Goal: Check status: Check status

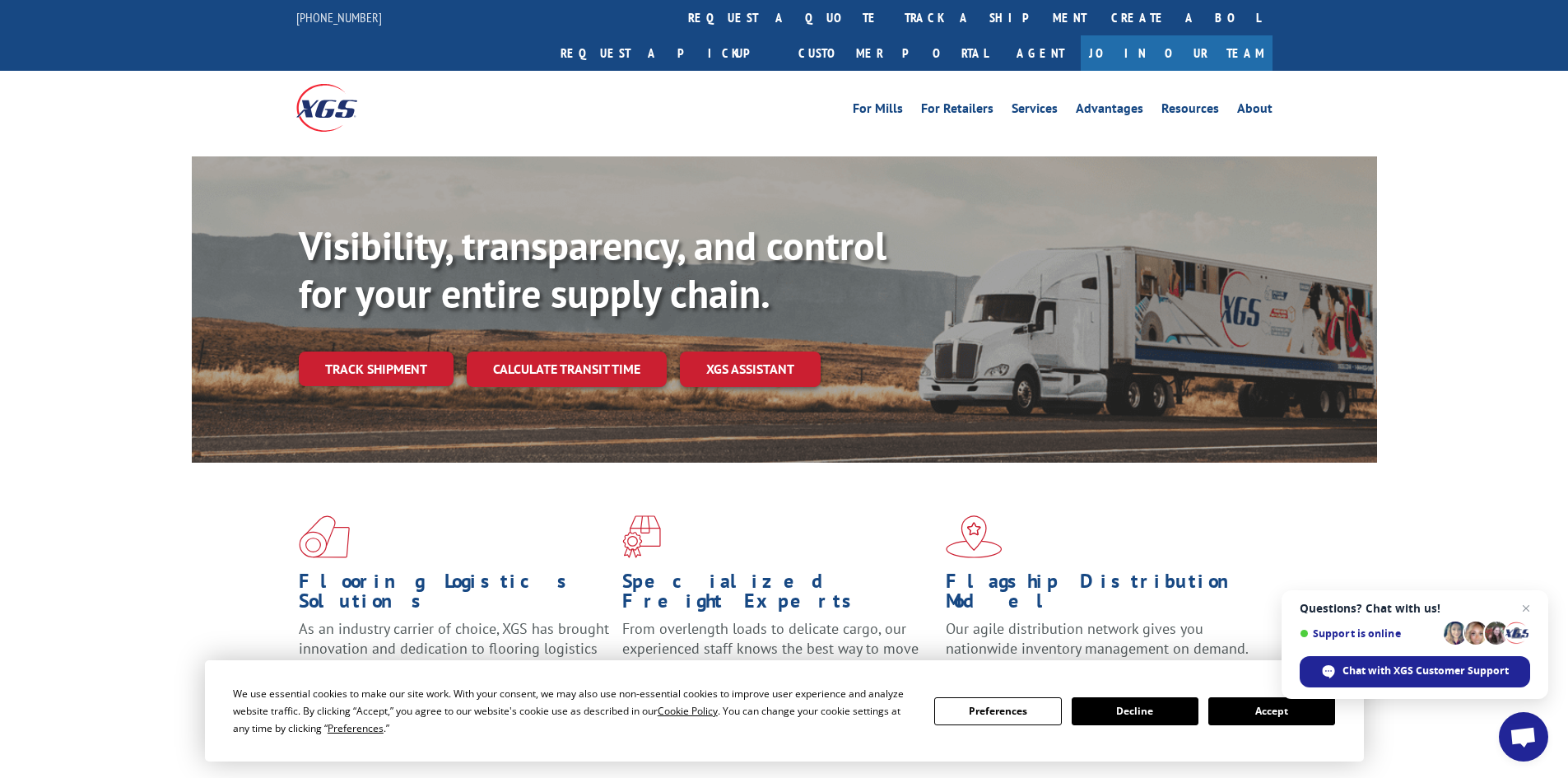
click at [401, 352] on div "Visibility, transparency, and control for your entire supply chain. Track shipm…" at bounding box center [838, 337] width 1078 height 230
click at [407, 352] on link "Track shipment" at bounding box center [376, 369] width 155 height 34
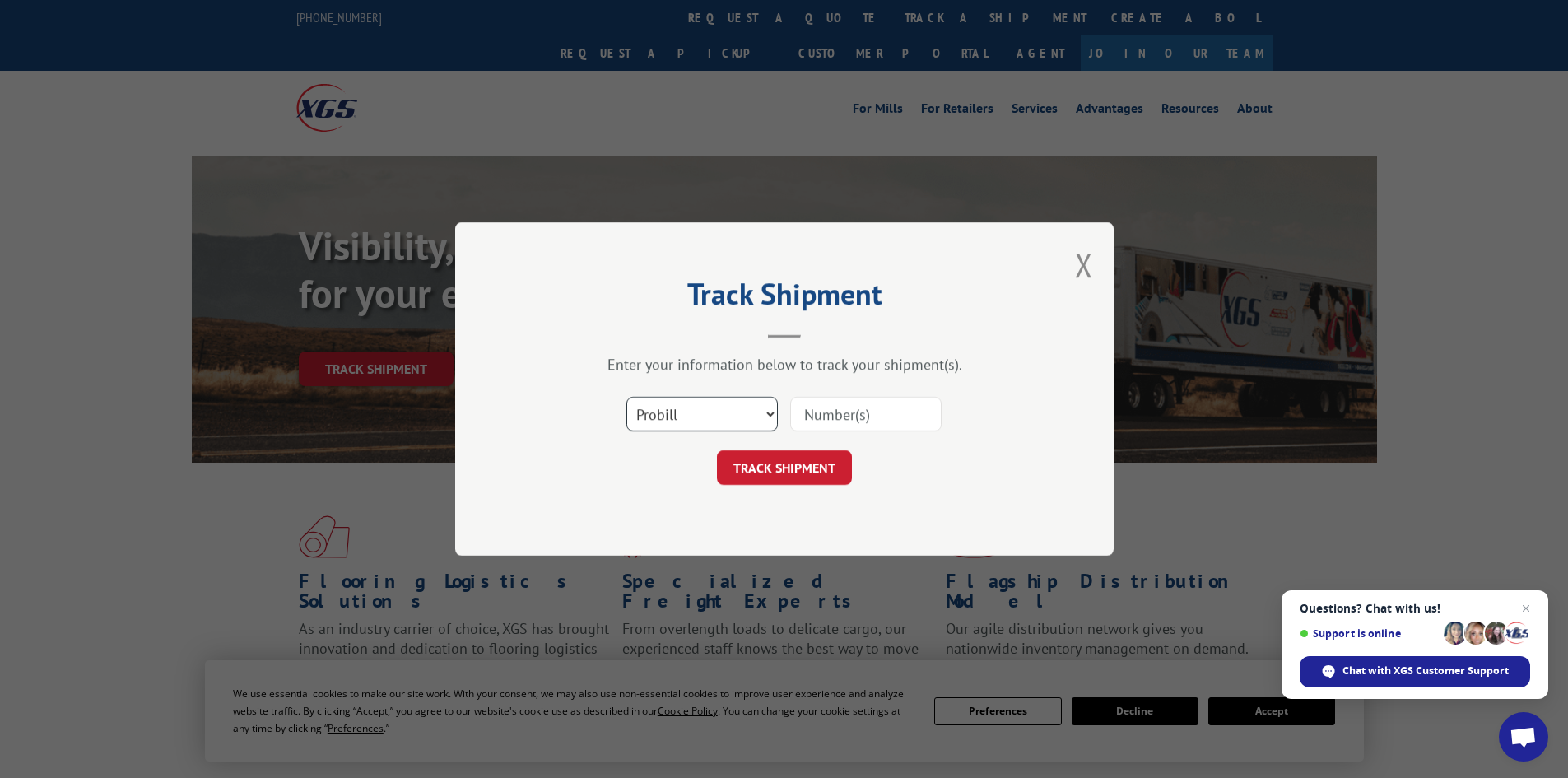
click at [735, 406] on select "Select category... Probill BOL PO" at bounding box center [702, 414] width 151 height 34
click at [626, 397] on select "Select category... Probill BOL PO" at bounding box center [702, 414] width 151 height 34
drag, startPoint x: 696, startPoint y: 420, endPoint x: 690, endPoint y: 432, distance: 13.4
click at [690, 432] on div "Select category... Probill BOL PO" at bounding box center [702, 414] width 149 height 38
select select "po"
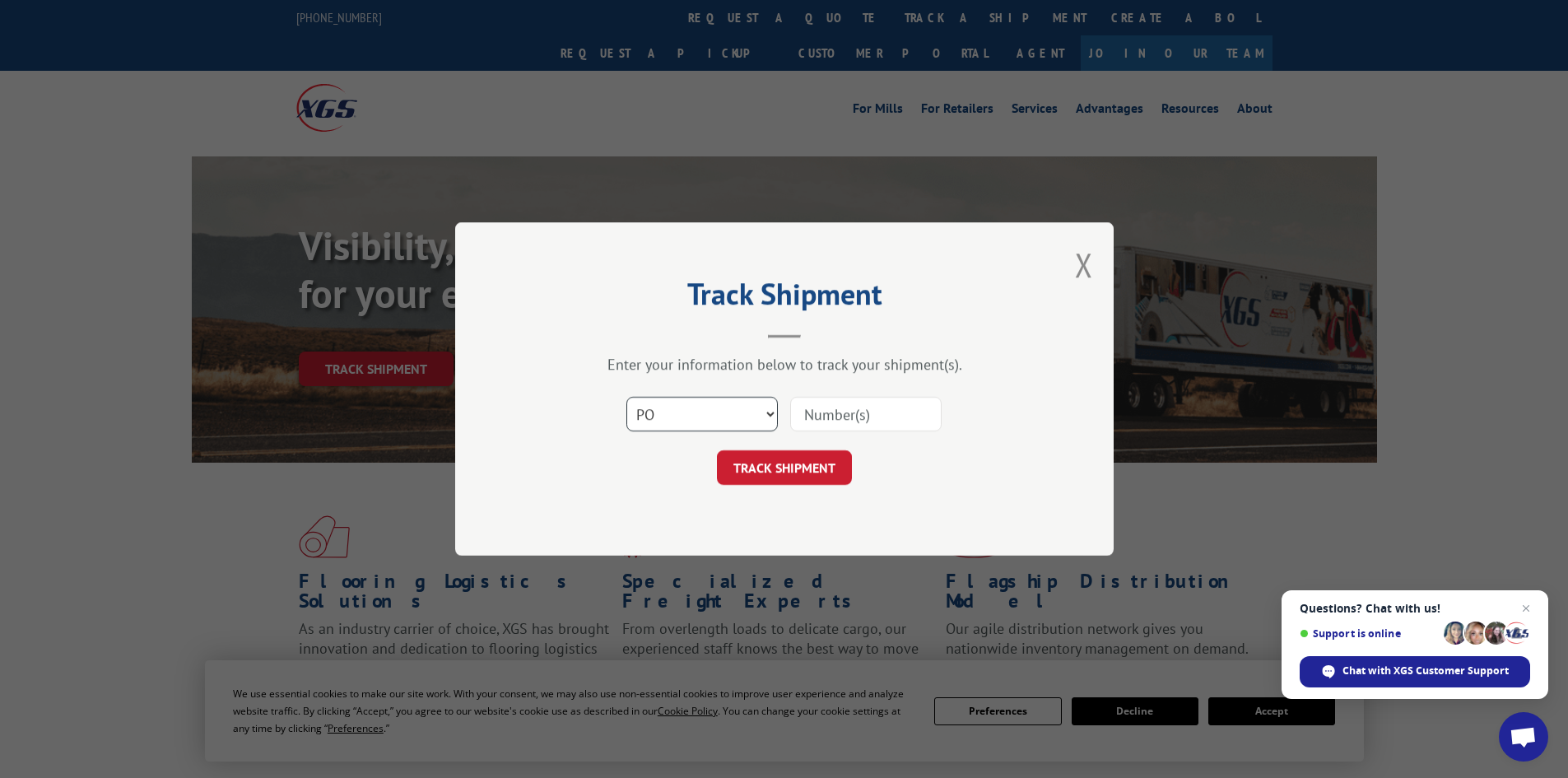
click at [626, 397] on select "Select category... Probill BOL PO" at bounding box center [702, 414] width 151 height 34
drag, startPoint x: 905, startPoint y: 403, endPoint x: 901, endPoint y: 412, distance: 9.8
click at [903, 411] on input at bounding box center [866, 414] width 151 height 34
paste input "83507633"
type input "83507633"
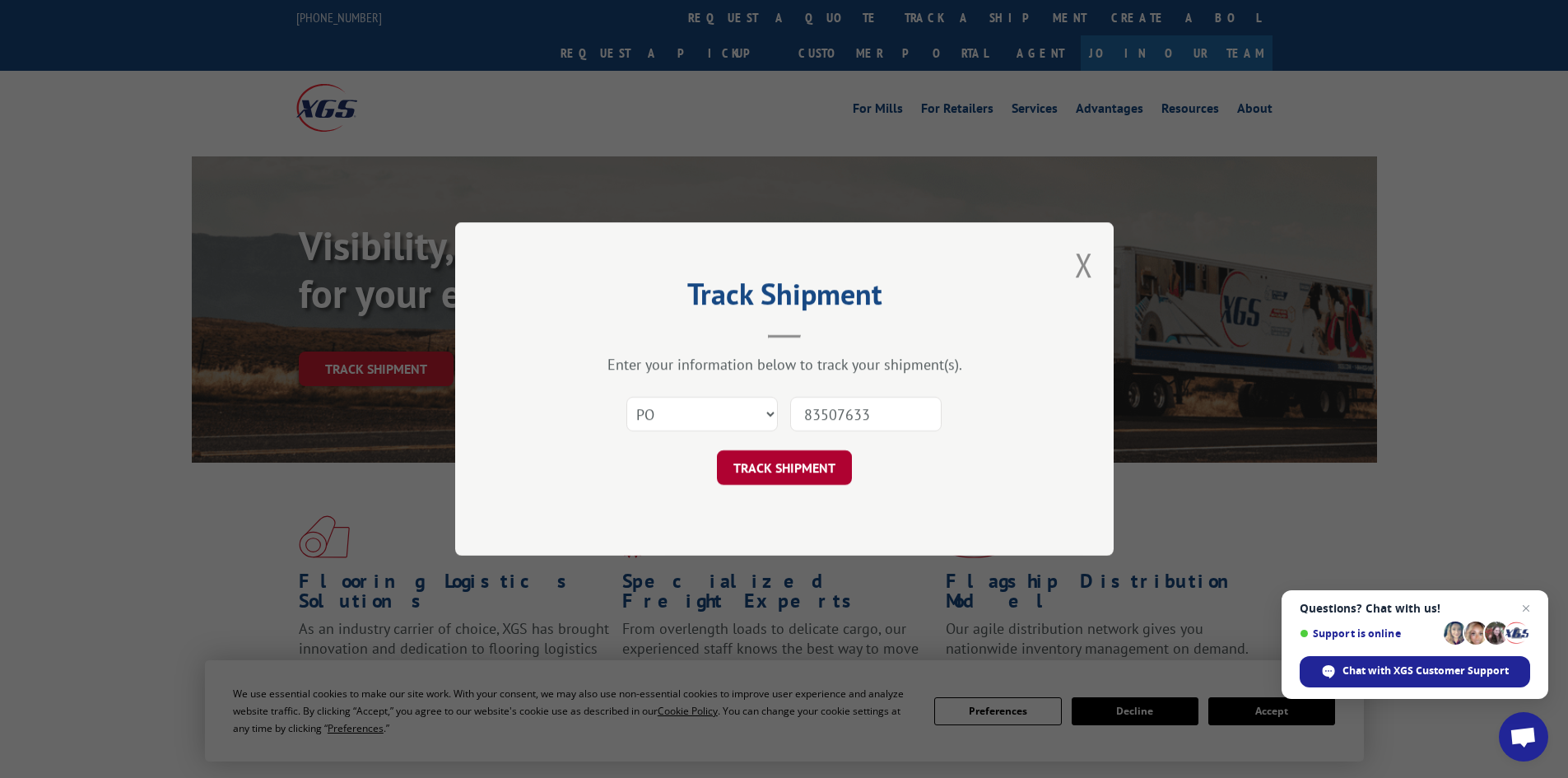
click at [798, 480] on button "TRACK SHIPMENT" at bounding box center [785, 467] width 135 height 34
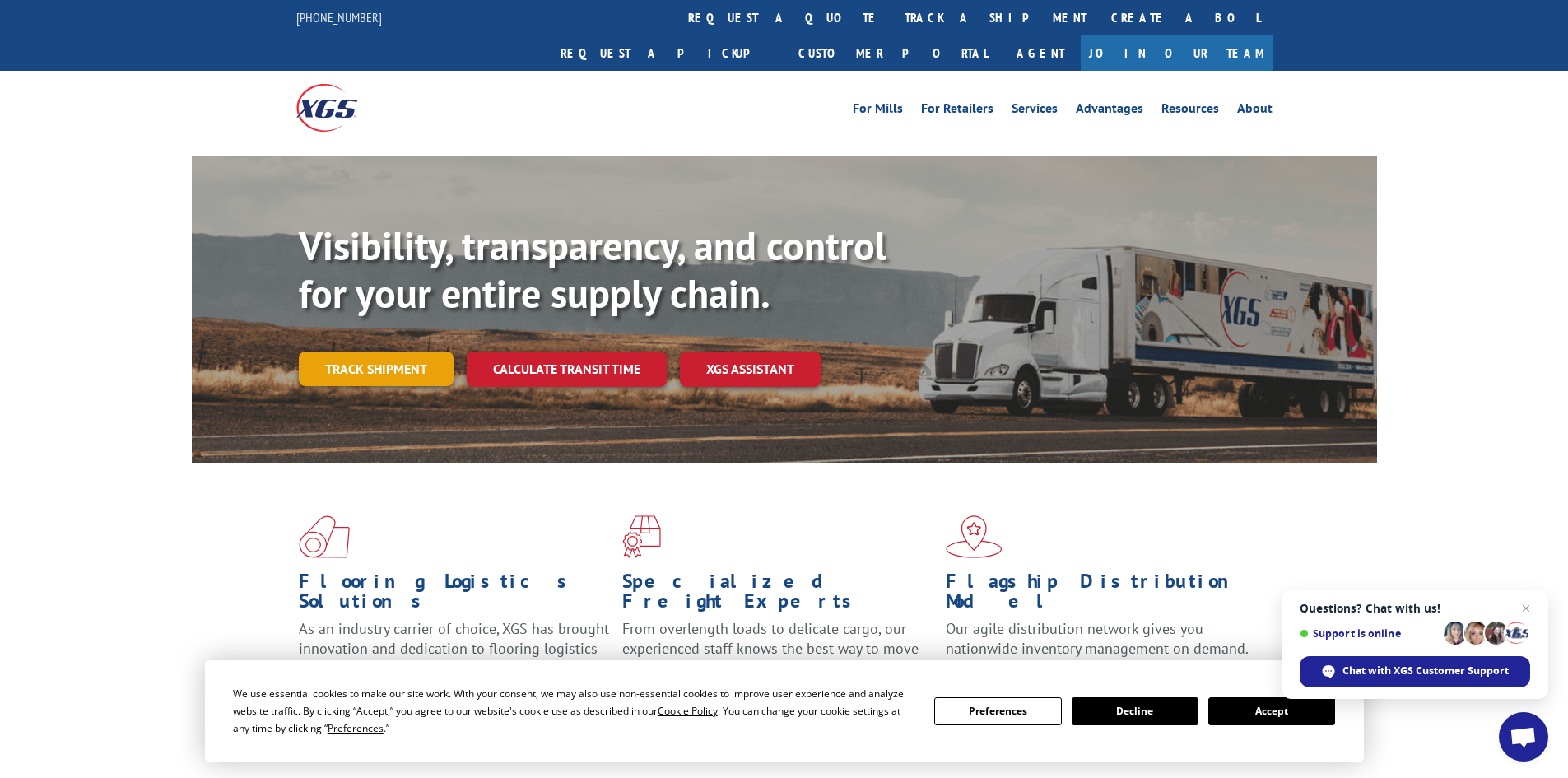
click at [380, 352] on link "Track shipment" at bounding box center [376, 369] width 155 height 34
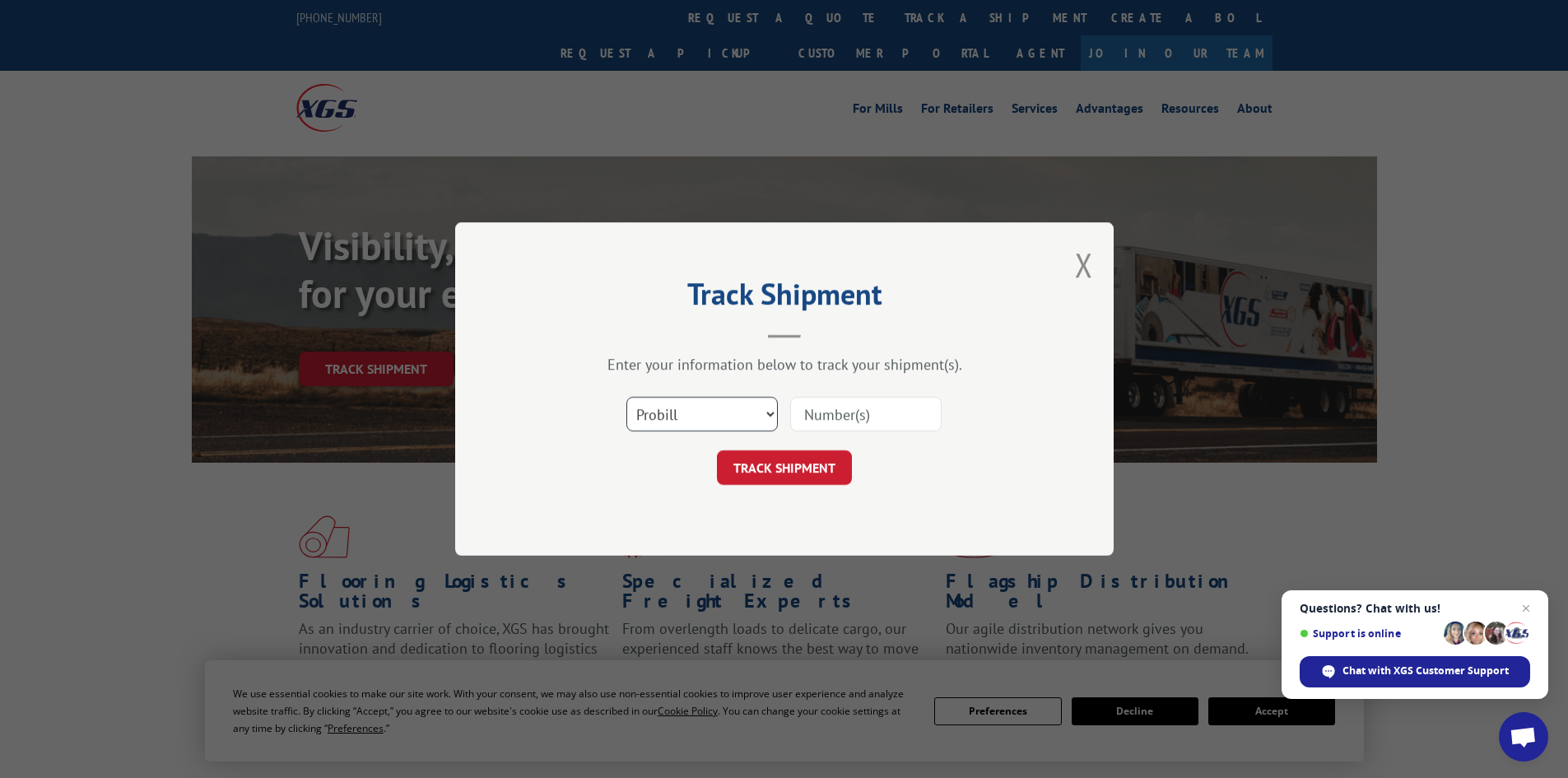
click at [685, 410] on select "Select category... Probill BOL PO" at bounding box center [702, 414] width 151 height 34
select select "po"
click at [626, 397] on select "Select category... Probill BOL PO" at bounding box center [702, 414] width 151 height 34
click at [850, 411] on input at bounding box center [866, 414] width 151 height 34
paste input "83507640"
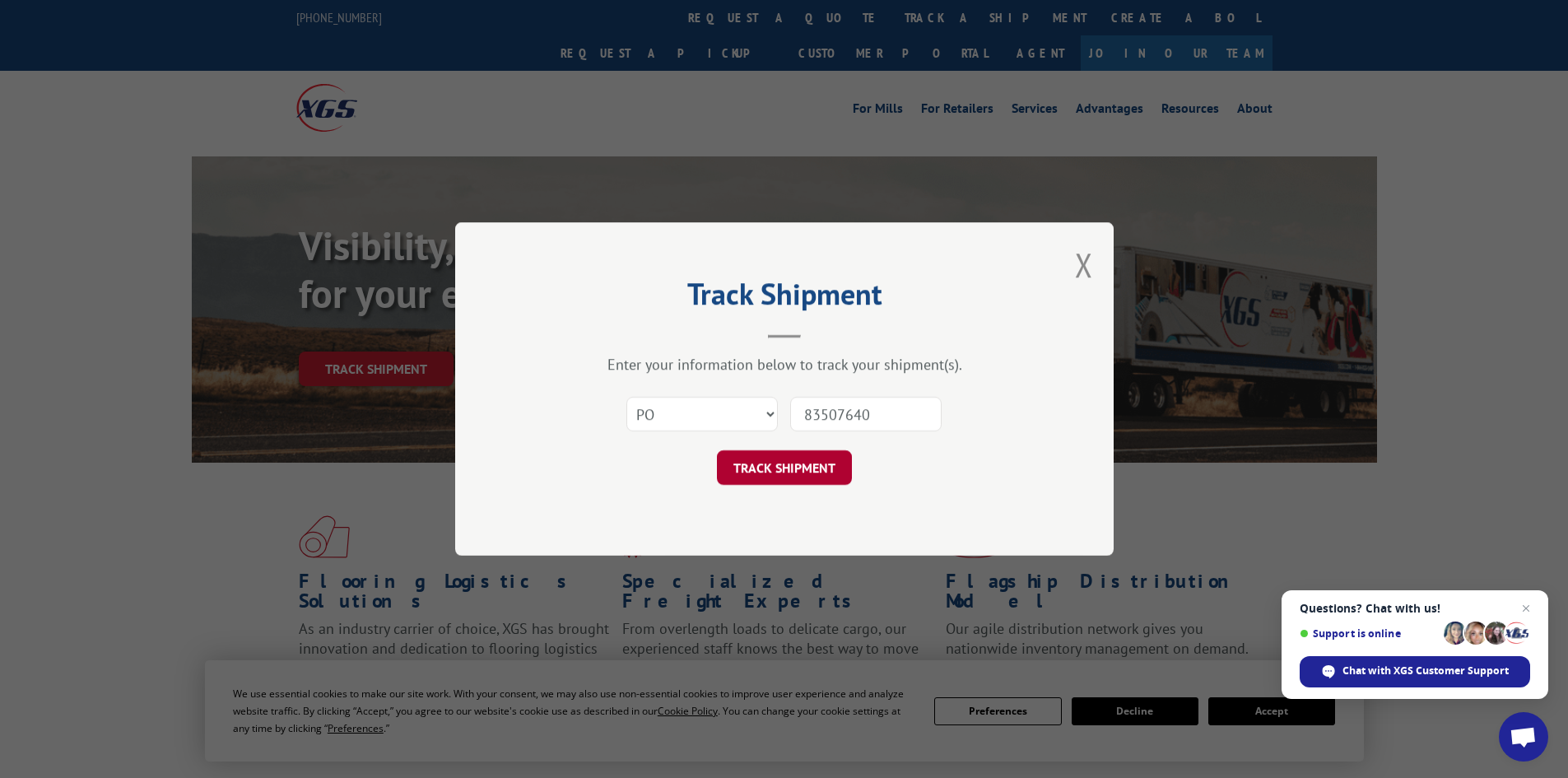
type input "83507640"
drag, startPoint x: 816, startPoint y: 458, endPoint x: 798, endPoint y: 467, distance: 20.1
click at [815, 462] on button "TRACK SHIPMENT" at bounding box center [785, 467] width 135 height 34
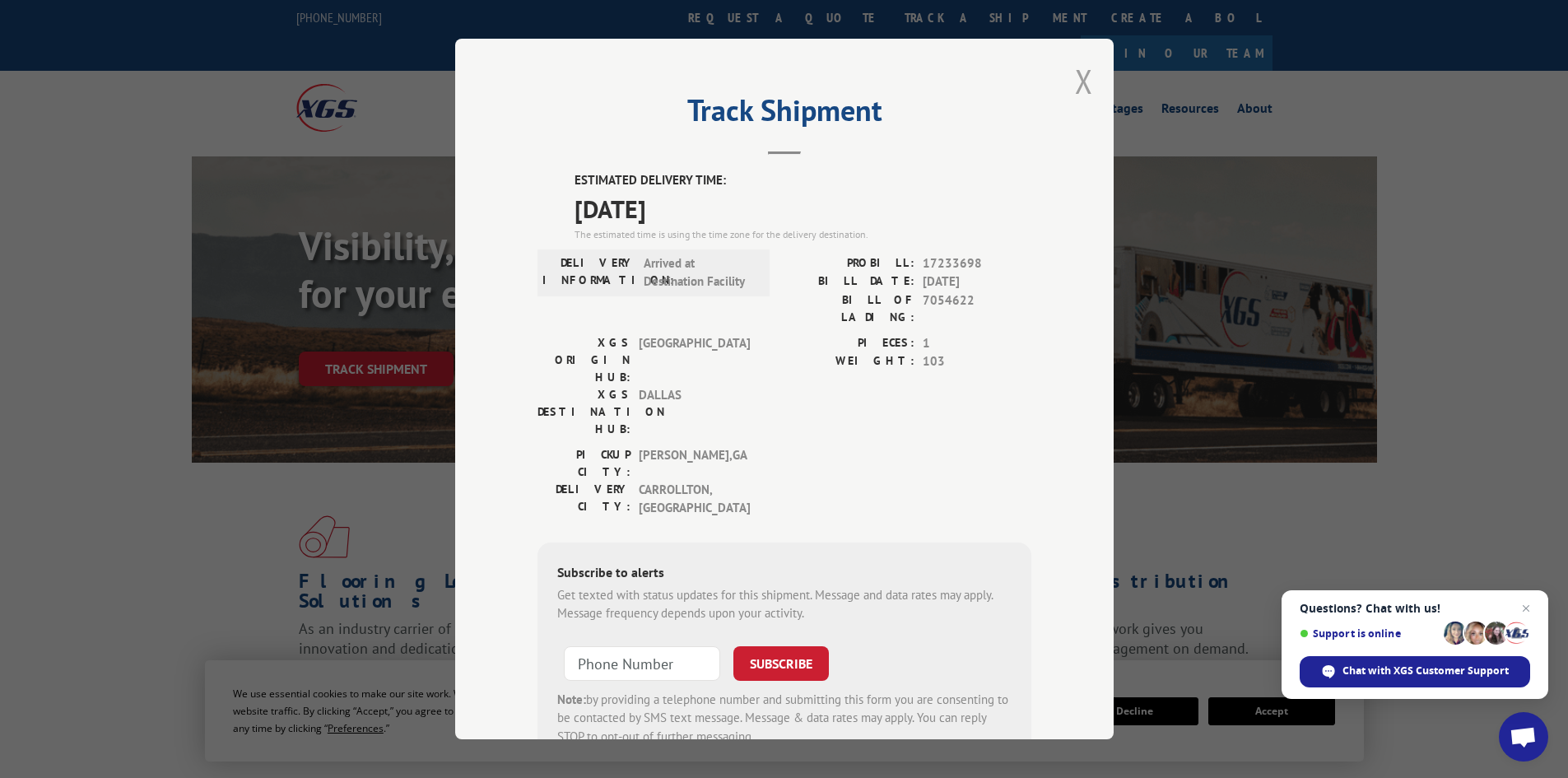
click at [1076, 90] on button "Close modal" at bounding box center [1085, 81] width 18 height 43
